Goal: Task Accomplishment & Management: Complete application form

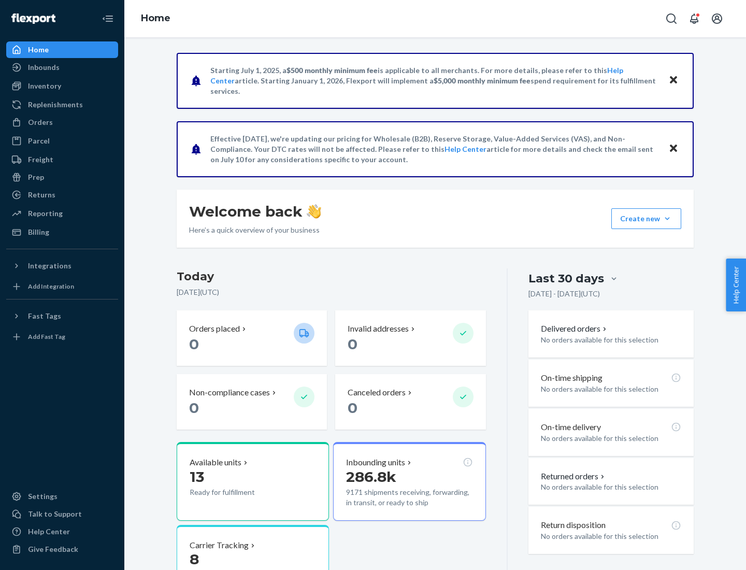
click at [667, 219] on button "Create new Create new inbound Create new order Create new product" at bounding box center [646, 218] width 70 height 21
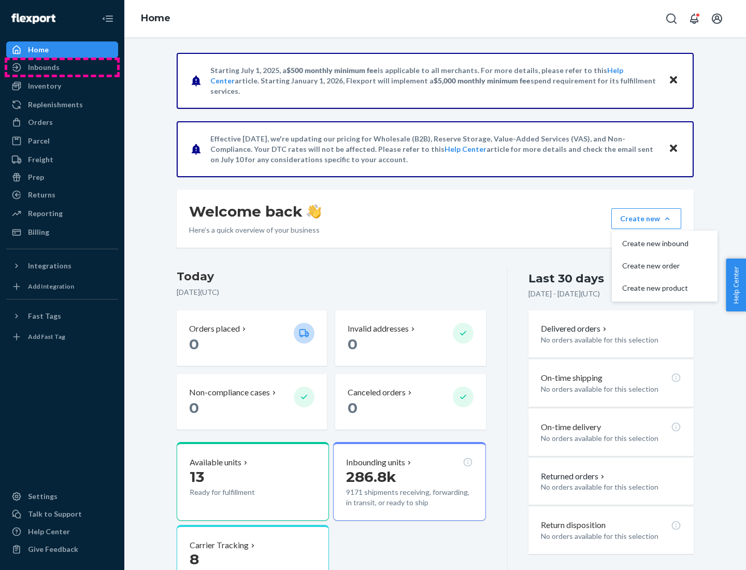
click at [62, 67] on div "Inbounds" at bounding box center [62, 67] width 110 height 15
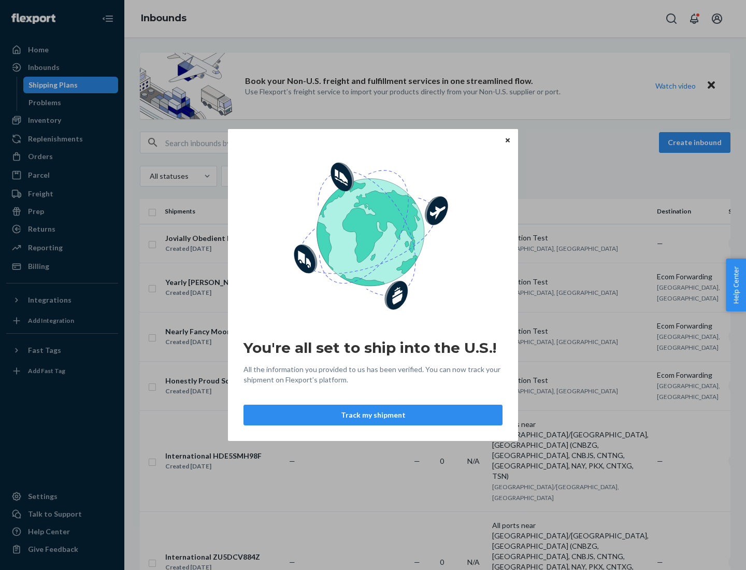
click at [62, 120] on div "You're all set to ship into the U.S.! All the information you provided to us ha…" at bounding box center [373, 285] width 746 height 570
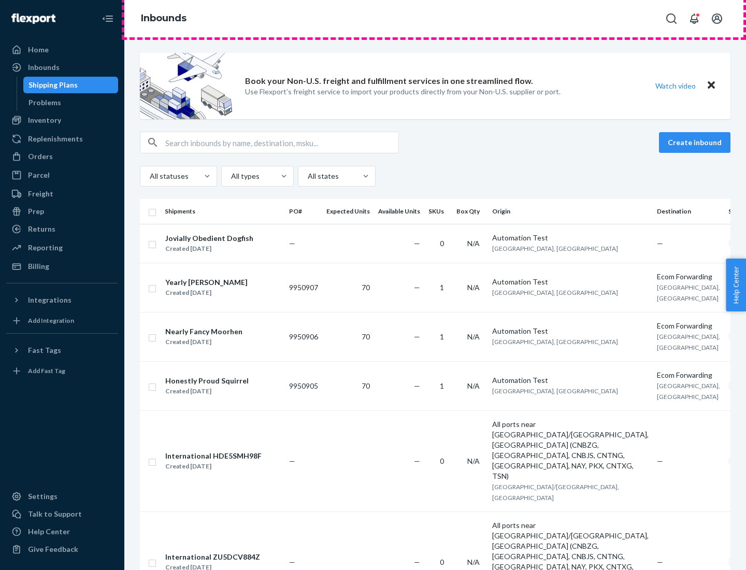
click at [435, 19] on div "Inbounds" at bounding box center [435, 18] width 622 height 37
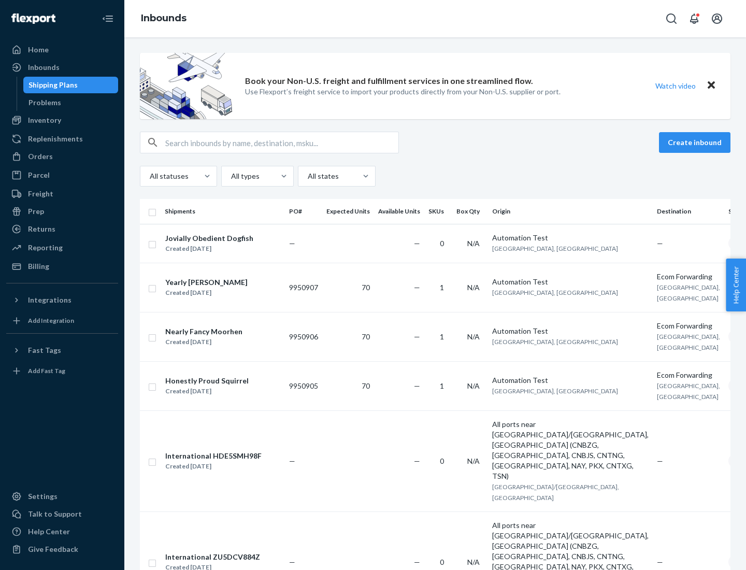
click at [435, 19] on div "Inbounds" at bounding box center [435, 18] width 622 height 37
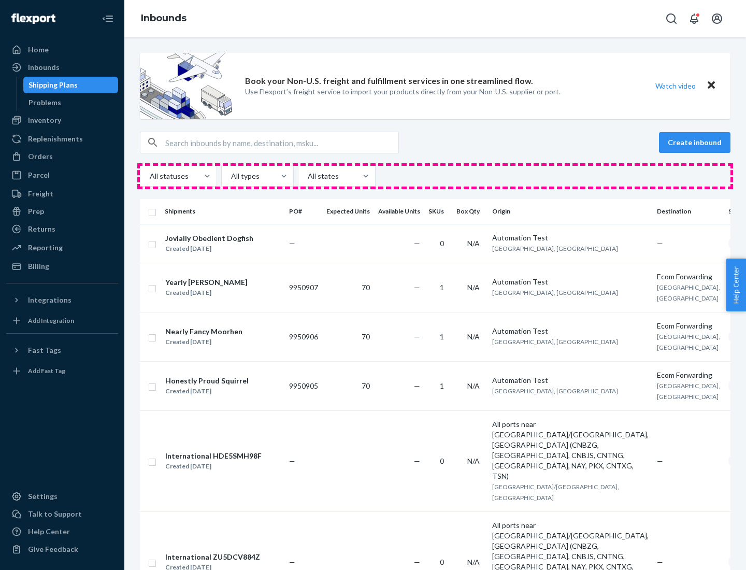
click at [435, 176] on div "All statuses All types All states" at bounding box center [435, 176] width 591 height 21
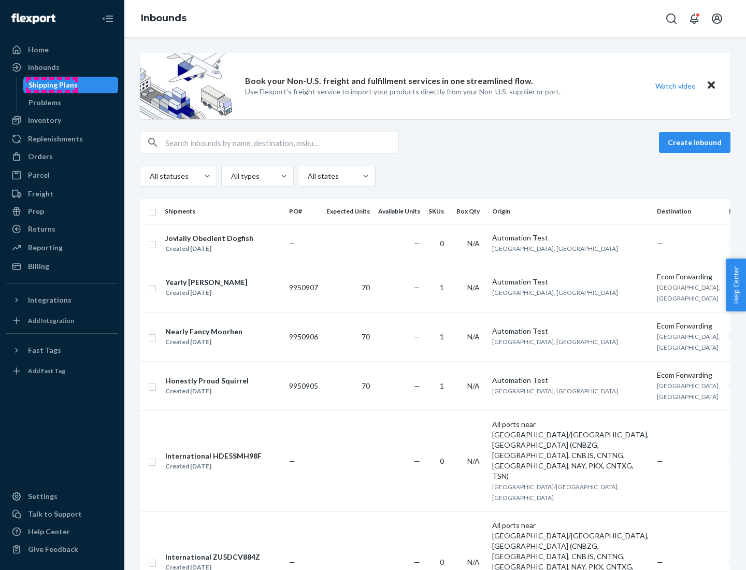
click at [51, 85] on div "Shipping Plans" at bounding box center [53, 85] width 49 height 10
click at [696, 143] on button "Create inbound" at bounding box center [695, 142] width 72 height 21
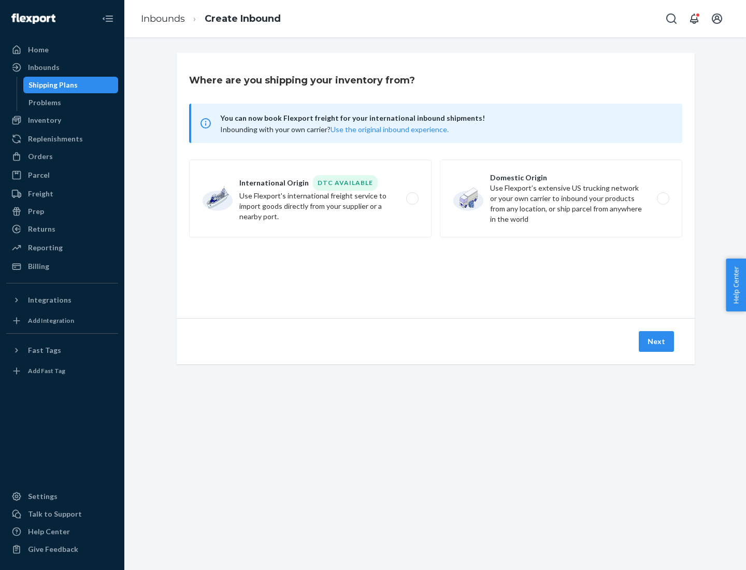
click at [310, 198] on label "International Origin DTC Available Use Flexport's international freight service…" at bounding box center [310, 199] width 243 height 78
click at [412, 198] on input "International Origin DTC Available Use Flexport's international freight service…" at bounding box center [415, 198] width 7 height 7
radio input "true"
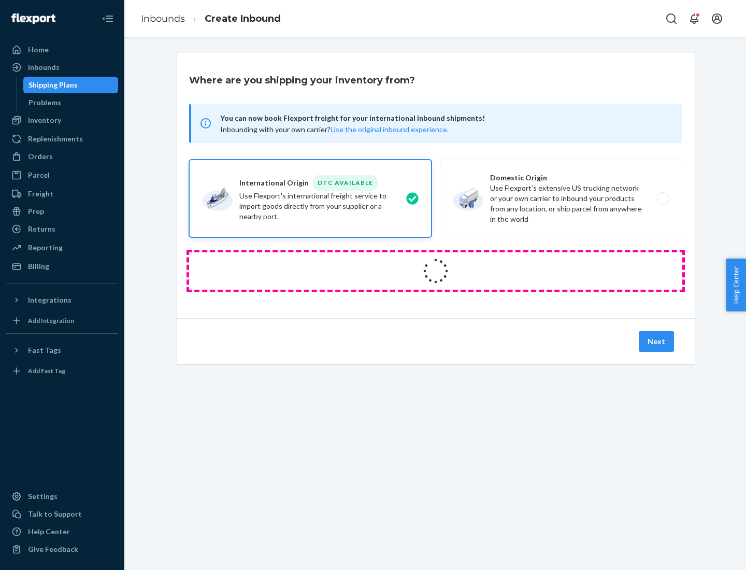
click at [436, 271] on icon at bounding box center [435, 270] width 33 height 33
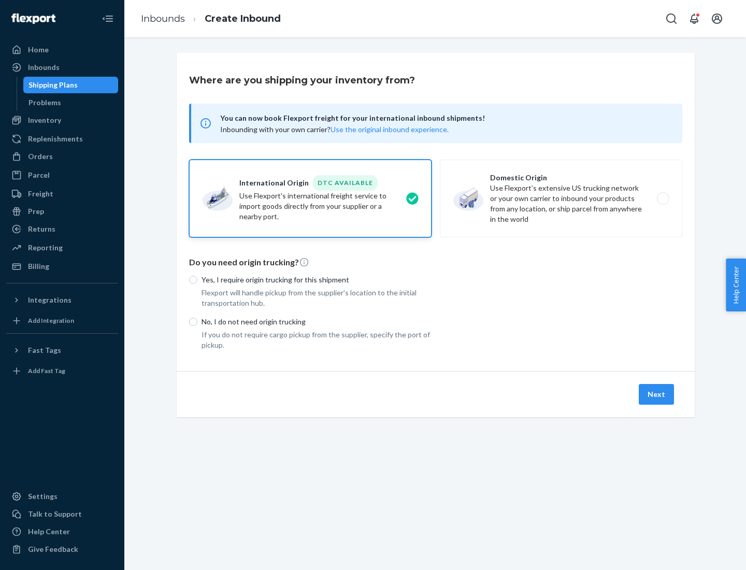
click at [317, 279] on p "Yes, I require origin trucking for this shipment" at bounding box center [317, 280] width 230 height 10
click at [197, 279] on input "Yes, I require origin trucking for this shipment" at bounding box center [193, 280] width 8 height 8
radio input "true"
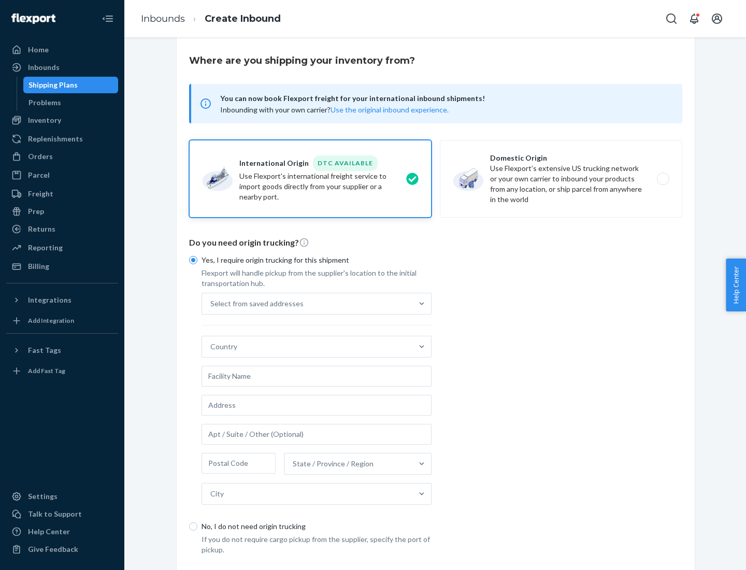
click at [307, 303] on div "Select from saved addresses" at bounding box center [307, 303] width 210 height 21
click at [211, 303] on input "Select from saved addresses" at bounding box center [210, 303] width 1 height 10
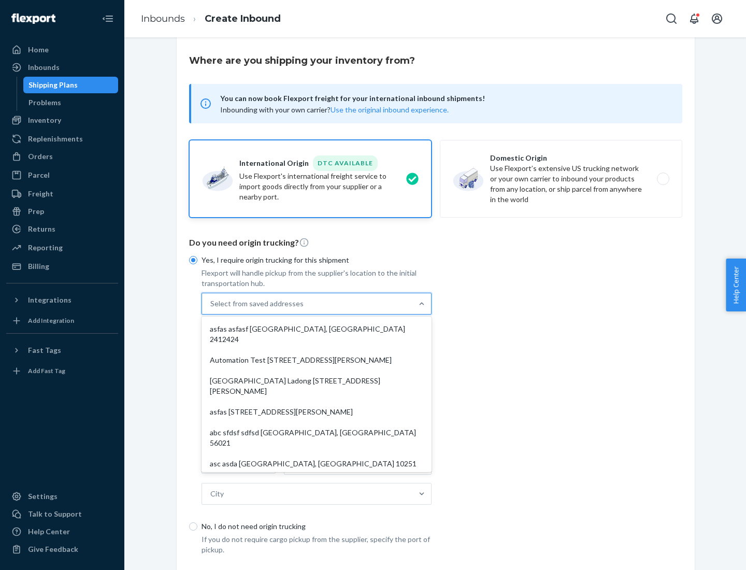
scroll to position [45, 0]
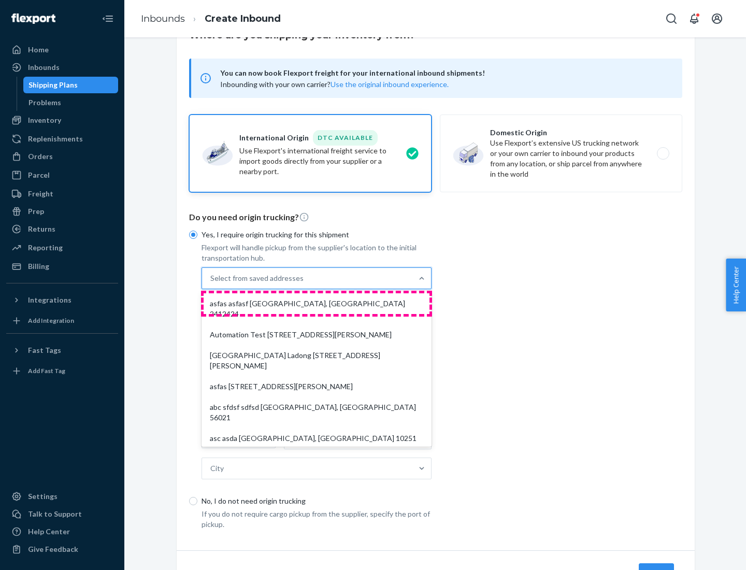
click at [317, 303] on div "asfas asfasf [GEOGRAPHIC_DATA], [GEOGRAPHIC_DATA] 2412424" at bounding box center [317, 308] width 226 height 31
click at [211, 283] on input "option asfas asfasf [GEOGRAPHIC_DATA], [GEOGRAPHIC_DATA] 2412424 focused, 1 of …" at bounding box center [210, 278] width 1 height 10
type input "asfas"
type input "asfasf"
type input "2412424"
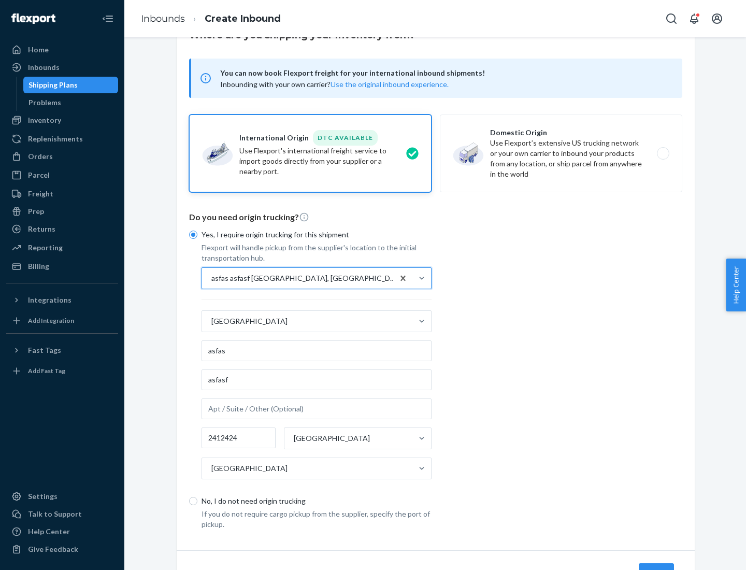
scroll to position [96, 0]
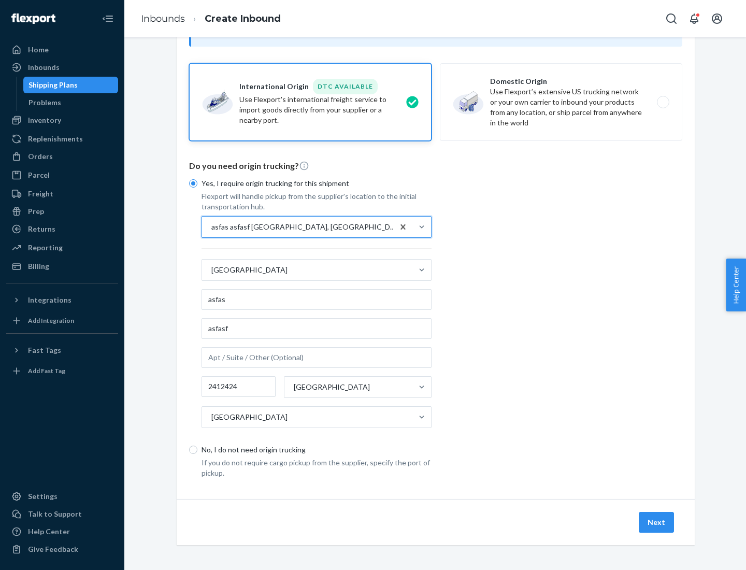
click at [657, 522] on button "Next" at bounding box center [656, 522] width 35 height 21
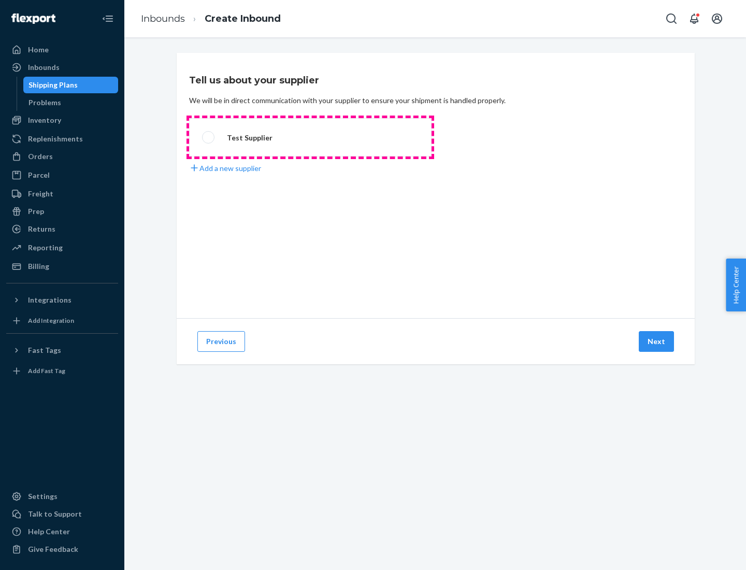
click at [310, 137] on label "Test Supplier" at bounding box center [310, 137] width 243 height 38
click at [209, 137] on input "Test Supplier" at bounding box center [205, 137] width 7 height 7
radio input "true"
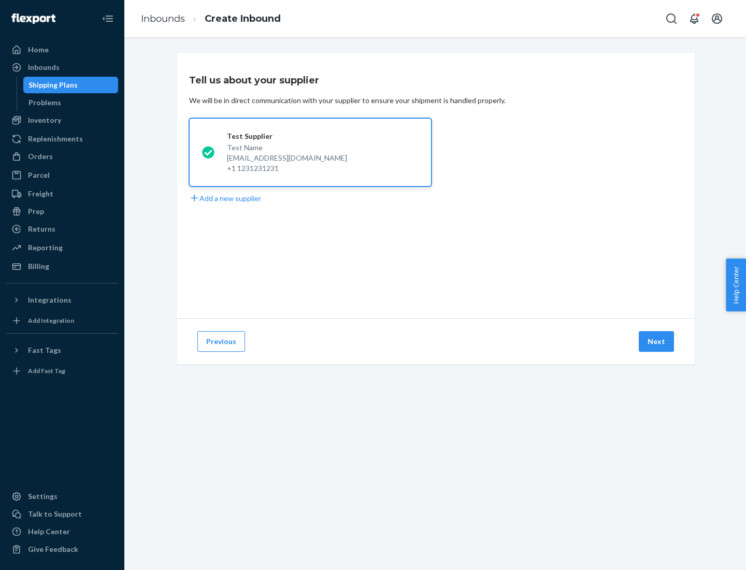
click at [657, 341] on button "Next" at bounding box center [656, 341] width 35 height 21
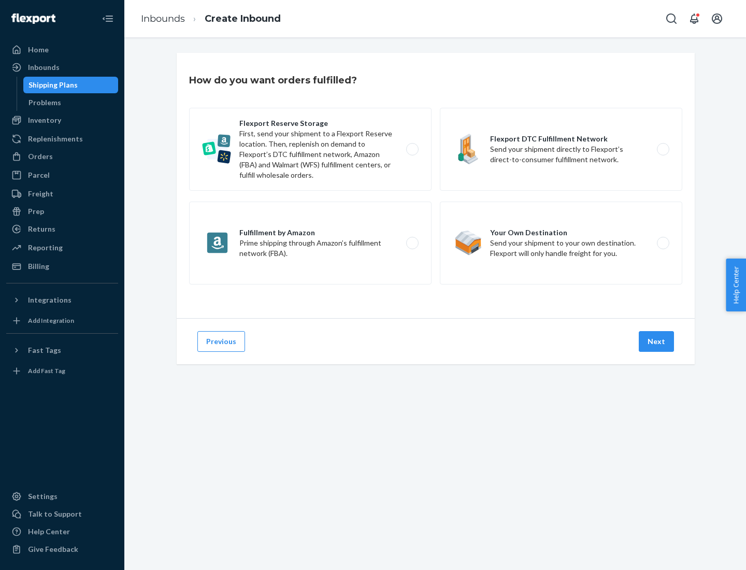
click at [310, 243] on label "Fulfillment by Amazon Prime shipping through Amazon’s fulfillment network (FBA)." at bounding box center [310, 243] width 243 height 83
click at [412, 243] on input "Fulfillment by Amazon Prime shipping through Amazon’s fulfillment network (FBA)." at bounding box center [415, 243] width 7 height 7
radio input "true"
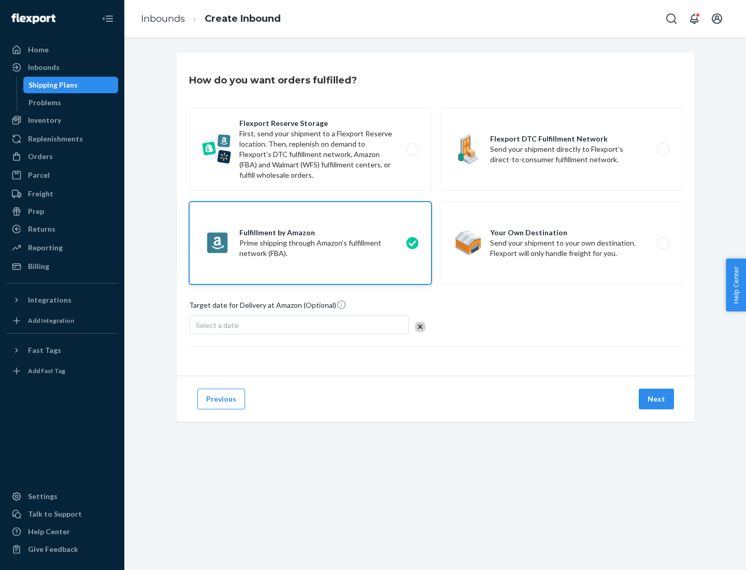
click at [657, 399] on button "Next" at bounding box center [656, 399] width 35 height 21
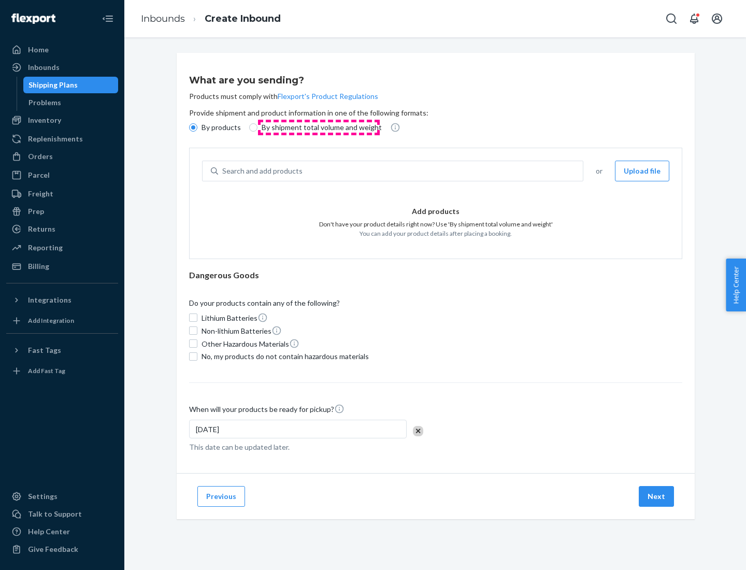
click at [319, 127] on p "By shipment total volume and weight" at bounding box center [322, 127] width 120 height 10
click at [258, 127] on input "By shipment total volume and weight" at bounding box center [253, 127] width 8 height 8
radio input "true"
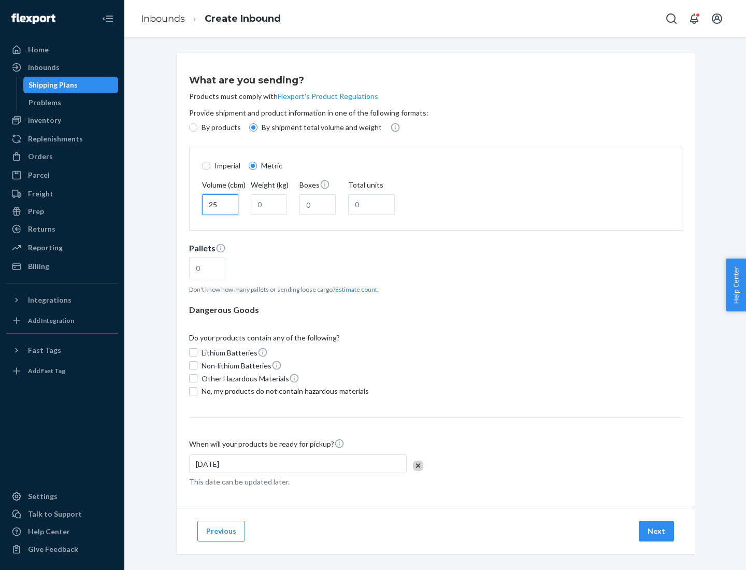
type input "25"
type input "100"
type input "50"
type input "500"
click at [354, 289] on button "Estimate count" at bounding box center [356, 289] width 42 height 9
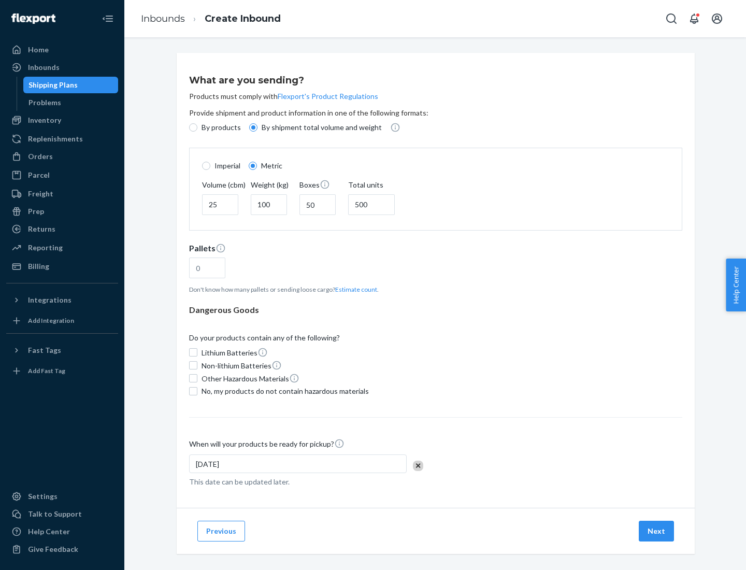
type input "16"
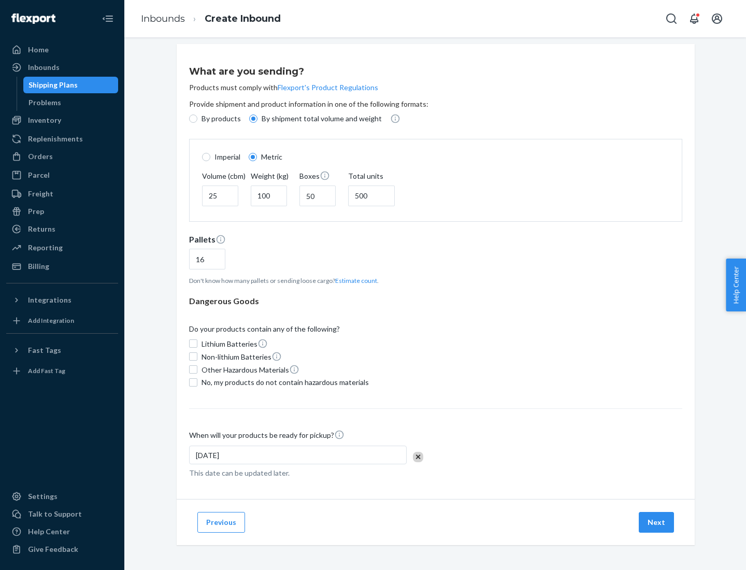
click at [283, 382] on span "No, my products do not contain hazardous materials" at bounding box center [285, 382] width 167 height 10
click at [197, 382] on input "No, my products do not contain hazardous materials" at bounding box center [193, 382] width 8 height 8
checkbox input "true"
click at [657, 522] on button "Next" at bounding box center [656, 522] width 35 height 21
